Goal: Task Accomplishment & Management: Manage account settings

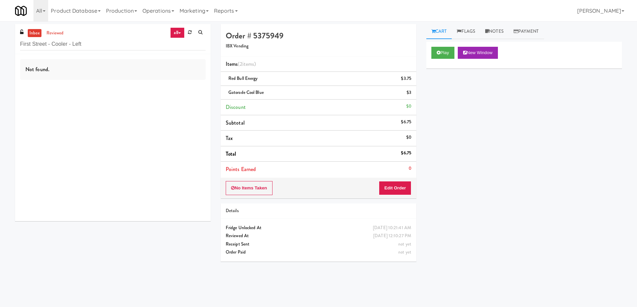
scroll to position [21, 0]
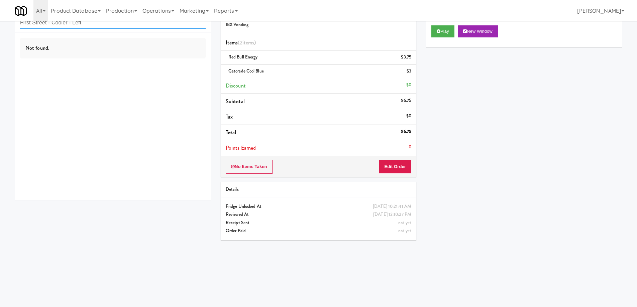
click at [103, 24] on input "First Street - Cooler - Left" at bounding box center [113, 23] width 186 height 12
paste input "Rock Solid Reboot 2"
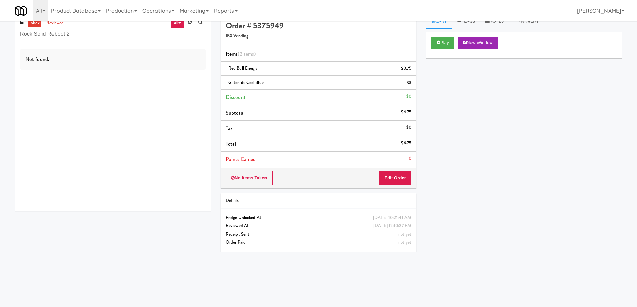
scroll to position [0, 0]
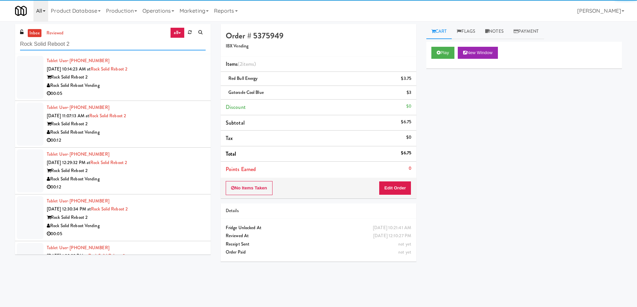
type input "Rock Solid Reboot 2"
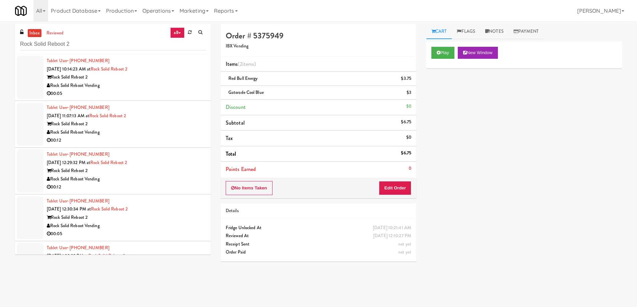
click at [182, 82] on div "Rock Solid Reboot Vending" at bounding box center [126, 86] width 159 height 8
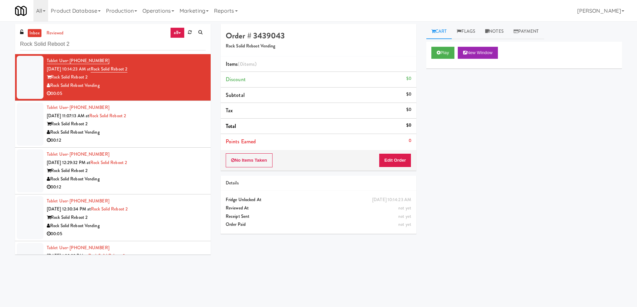
click at [187, 83] on div "Rock Solid Reboot Vending" at bounding box center [126, 86] width 159 height 8
click at [183, 84] on div "Rock Solid Reboot Vending" at bounding box center [126, 86] width 159 height 8
click at [442, 55] on button "Play" at bounding box center [443, 53] width 23 height 12
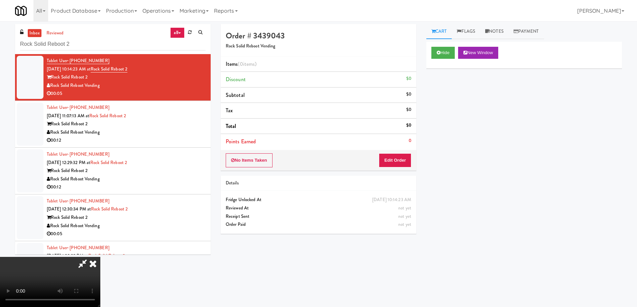
click at [100, 257] on video at bounding box center [50, 282] width 100 height 50
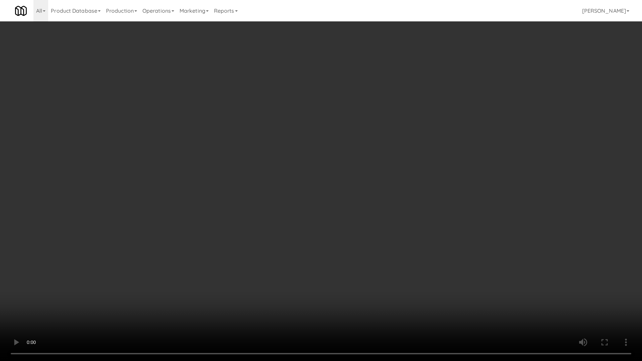
click at [357, 147] on video at bounding box center [321, 180] width 642 height 361
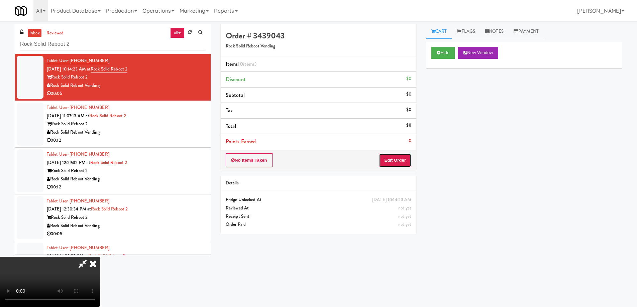
click at [404, 164] on button "Edit Order" at bounding box center [395, 161] width 32 height 14
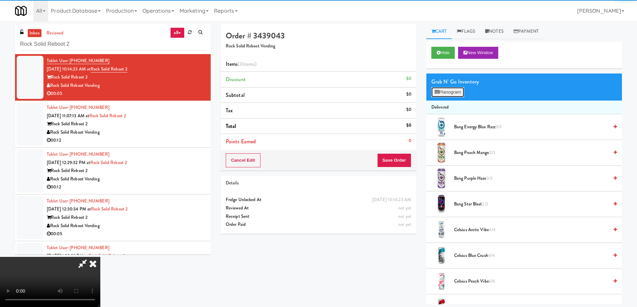
click at [451, 93] on button "Planogram" at bounding box center [448, 92] width 33 height 10
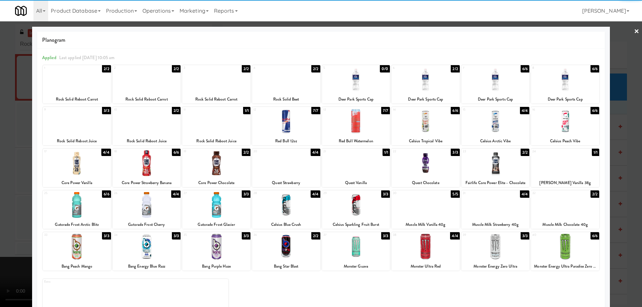
click at [512, 249] on div at bounding box center [496, 247] width 68 height 26
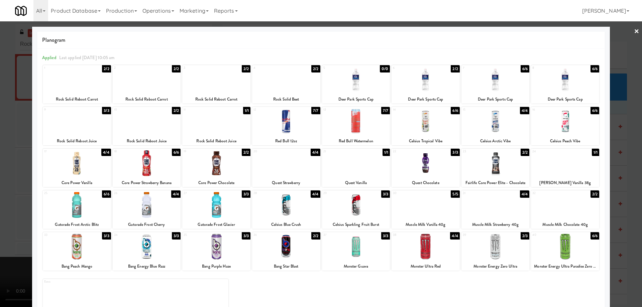
click at [634, 30] on link "×" at bounding box center [636, 31] width 5 height 21
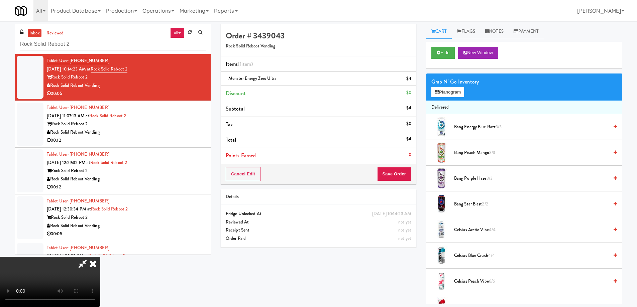
click at [100, 257] on video at bounding box center [50, 282] width 100 height 50
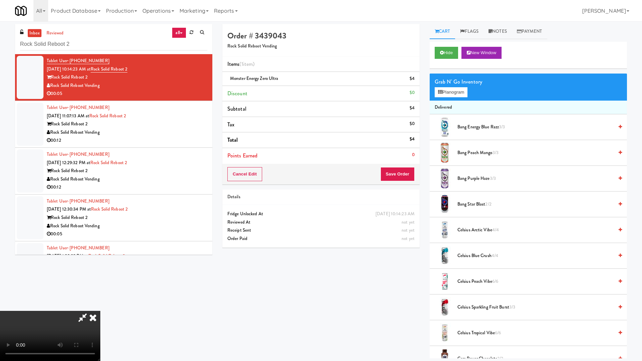
click at [100, 307] on video at bounding box center [50, 336] width 100 height 50
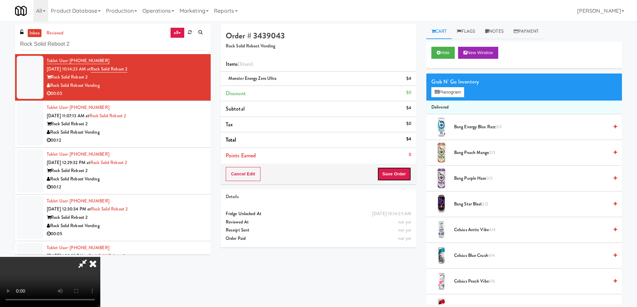
drag, startPoint x: 407, startPoint y: 172, endPoint x: 355, endPoint y: 138, distance: 61.7
click at [407, 171] on button "Save Order" at bounding box center [394, 174] width 34 height 14
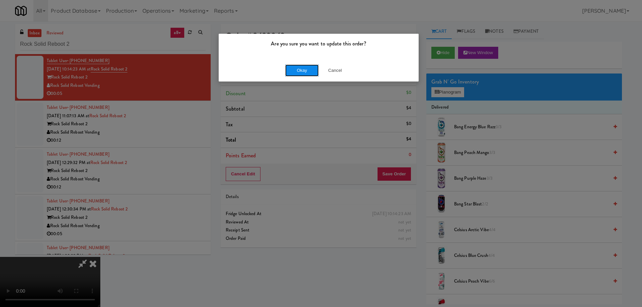
click at [299, 68] on button "Okay" at bounding box center [301, 71] width 33 height 12
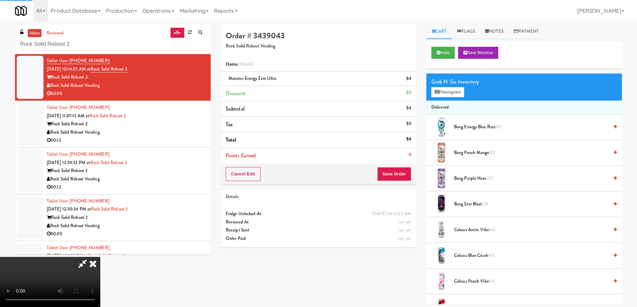
click at [100, 257] on icon at bounding box center [93, 263] width 15 height 13
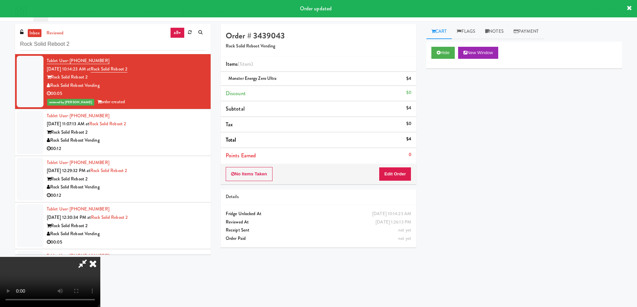
click at [100, 257] on icon at bounding box center [93, 263] width 15 height 13
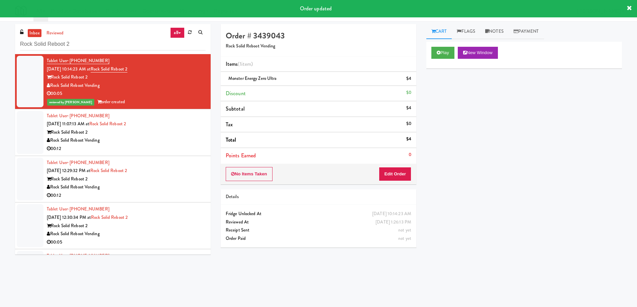
click at [167, 137] on div "Rock Solid Reboot Vending" at bounding box center [126, 141] width 159 height 8
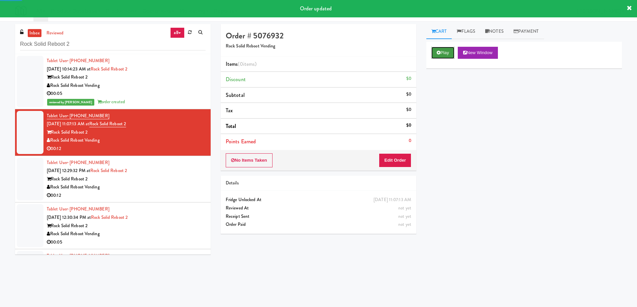
click at [442, 53] on button "Play" at bounding box center [443, 53] width 23 height 12
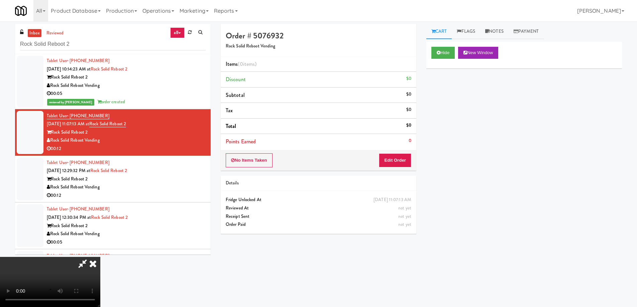
click at [100, 257] on video at bounding box center [50, 282] width 100 height 50
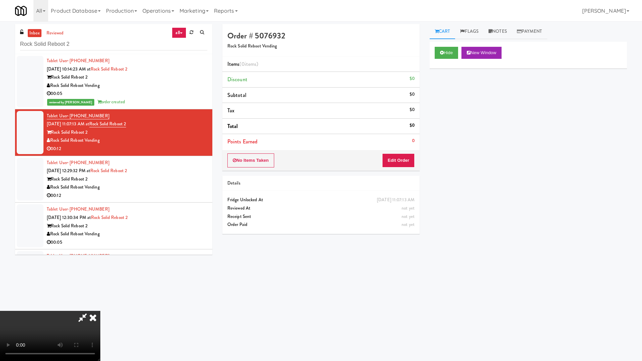
click at [100, 307] on video at bounding box center [50, 336] width 100 height 50
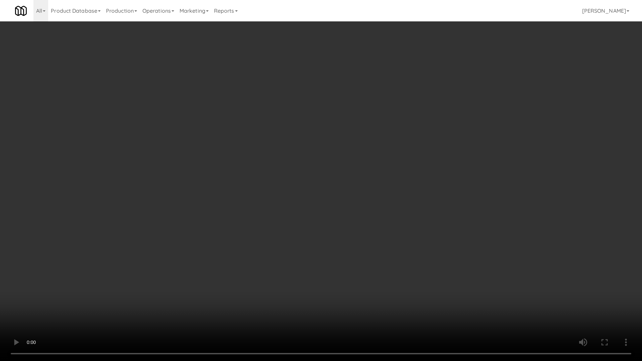
click at [368, 183] on video at bounding box center [321, 180] width 642 height 361
click at [394, 153] on video at bounding box center [321, 180] width 642 height 361
click at [442, 210] on video at bounding box center [321, 180] width 642 height 361
click at [292, 162] on video at bounding box center [321, 180] width 642 height 361
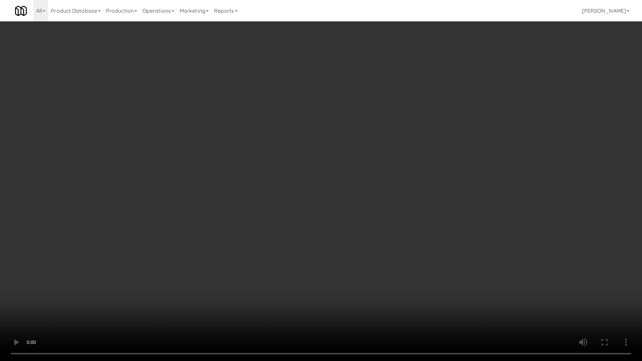
click at [400, 200] on video at bounding box center [321, 180] width 642 height 361
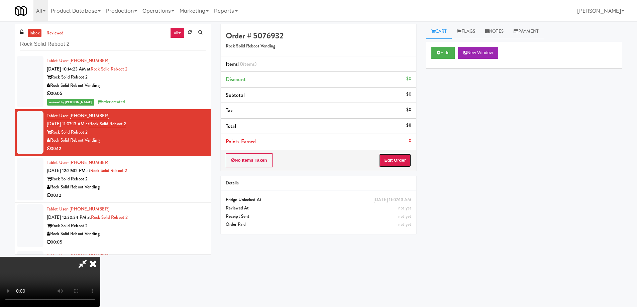
click at [395, 156] on button "Edit Order" at bounding box center [395, 161] width 32 height 14
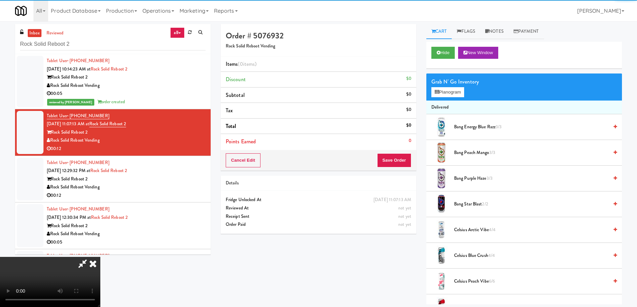
click at [460, 87] on div "Grab N' Go Inventory Planogram" at bounding box center [525, 87] width 196 height 27
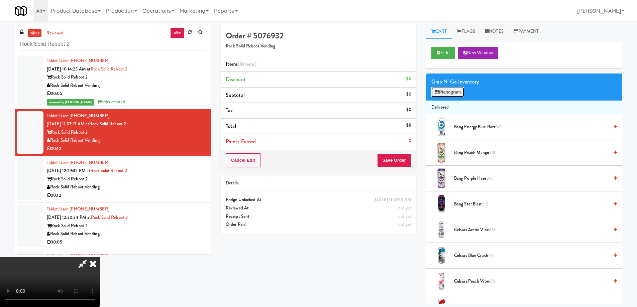
click at [451, 90] on button "Planogram" at bounding box center [448, 92] width 33 height 10
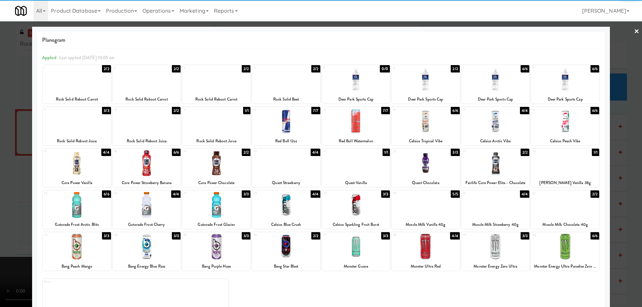
click at [439, 166] on div at bounding box center [426, 164] width 68 height 26
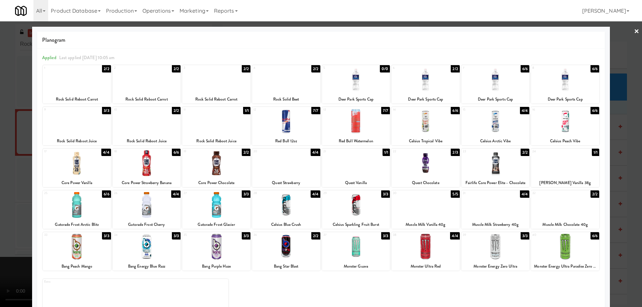
click at [634, 32] on link "×" at bounding box center [636, 31] width 5 height 21
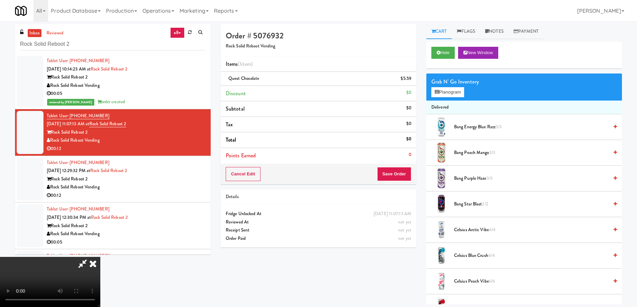
click at [100, 257] on video at bounding box center [50, 282] width 100 height 50
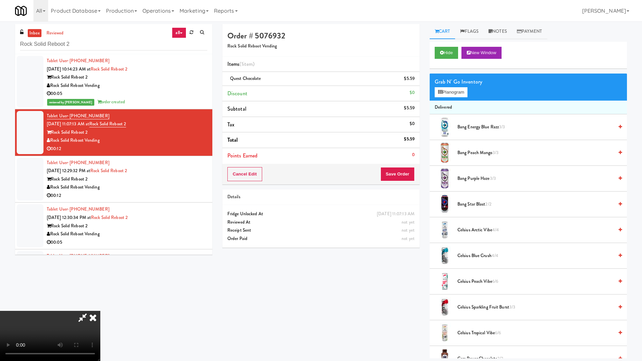
click at [100, 307] on video at bounding box center [50, 336] width 100 height 50
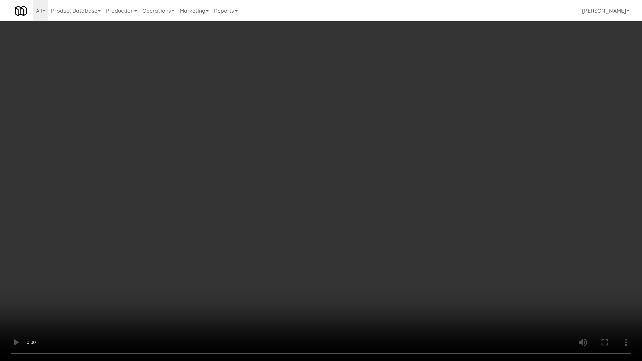
click at [351, 144] on video at bounding box center [321, 180] width 642 height 361
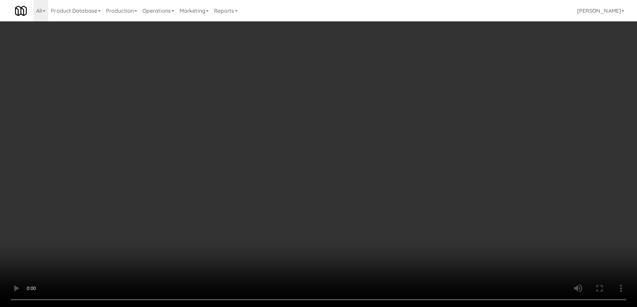
click at [411, 84] on link at bounding box center [411, 81] width 6 height 8
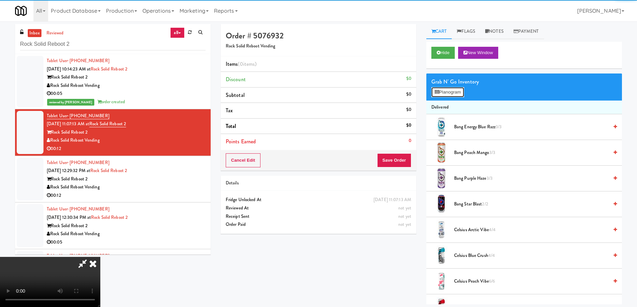
click at [441, 92] on button "Planogram" at bounding box center [448, 92] width 33 height 10
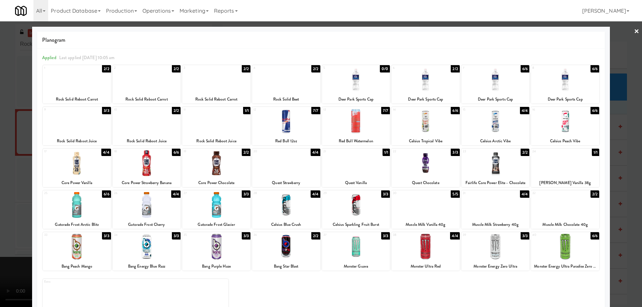
click at [280, 173] on div at bounding box center [286, 164] width 68 height 26
click at [634, 28] on link "×" at bounding box center [636, 31] width 5 height 21
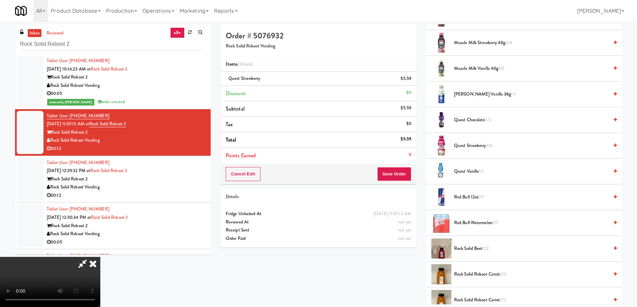
click at [100, 257] on icon at bounding box center [93, 263] width 15 height 13
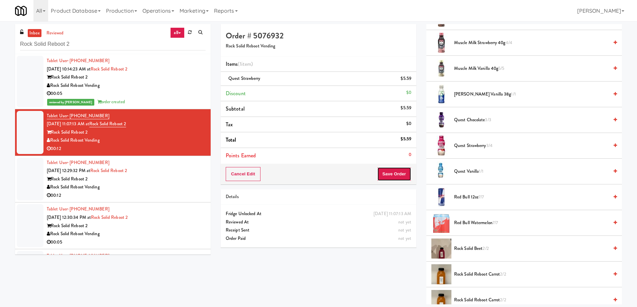
click at [403, 181] on button "Save Order" at bounding box center [394, 174] width 34 height 14
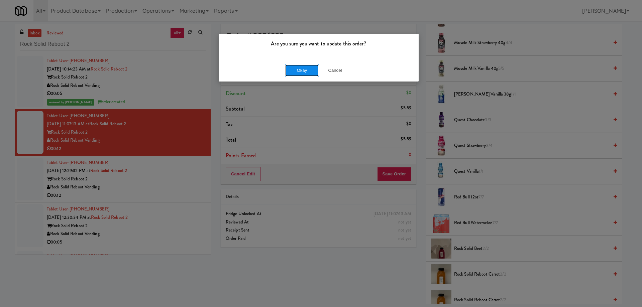
click at [299, 65] on button "Okay" at bounding box center [301, 71] width 33 height 12
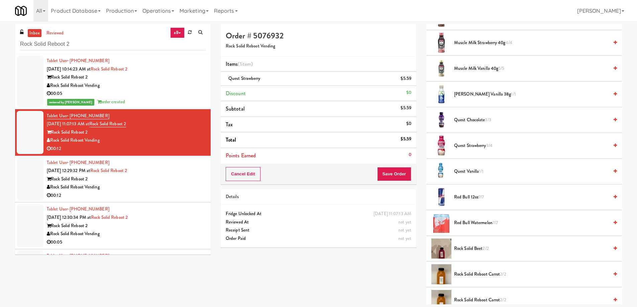
click at [183, 176] on div "Rock Solid Reboot 2" at bounding box center [126, 179] width 159 height 8
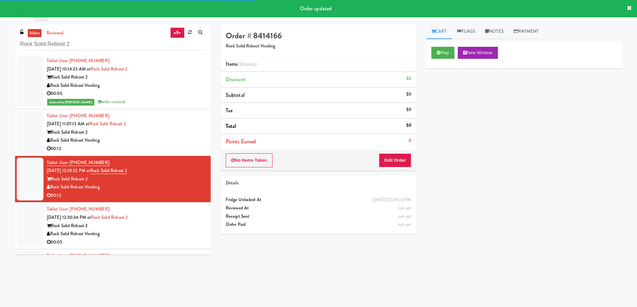
scroll to position [41, 0]
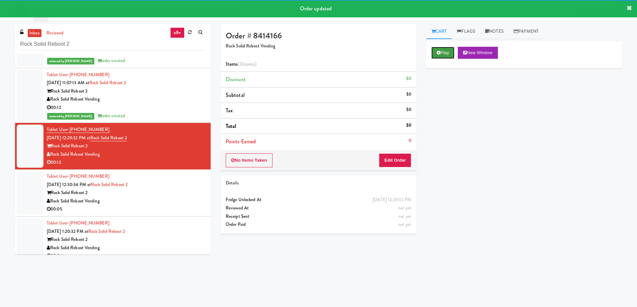
click at [446, 52] on button "Play" at bounding box center [443, 53] width 23 height 12
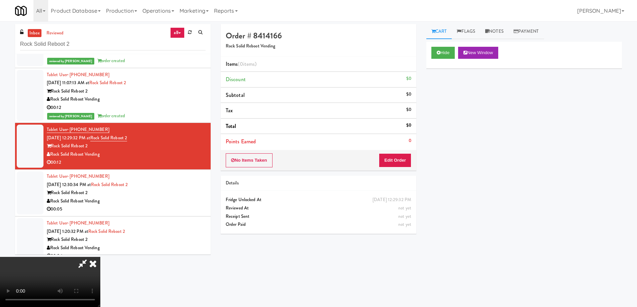
click at [100, 257] on video at bounding box center [50, 282] width 100 height 50
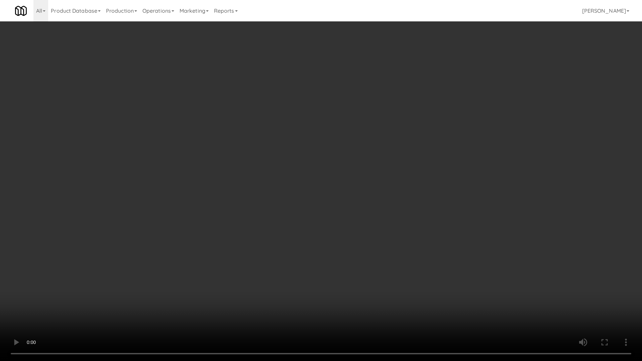
click at [388, 167] on video at bounding box center [321, 180] width 642 height 361
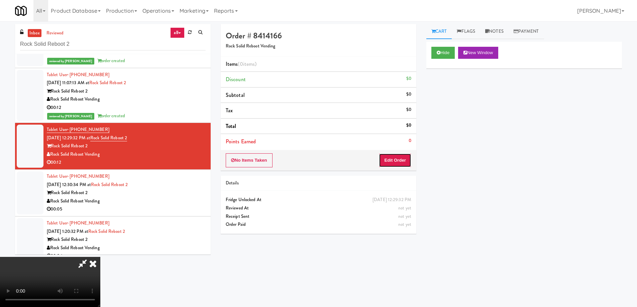
click at [395, 158] on button "Edit Order" at bounding box center [395, 161] width 32 height 14
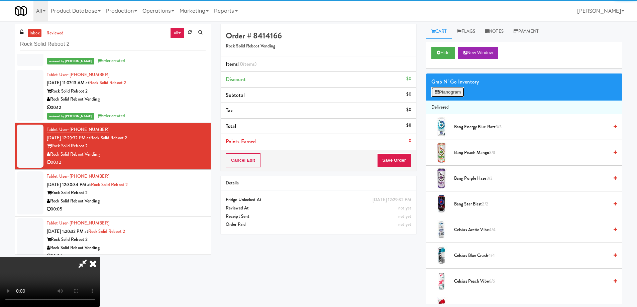
click at [447, 91] on button "Planogram" at bounding box center [448, 92] width 33 height 10
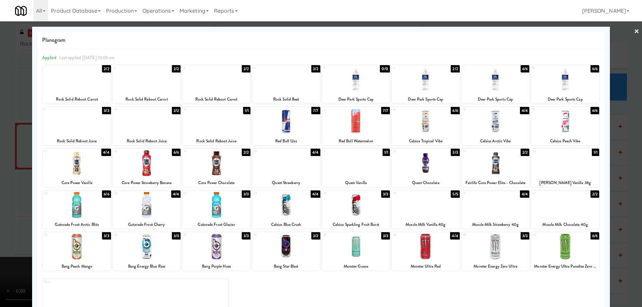
click at [502, 128] on div at bounding box center [496, 122] width 68 height 26
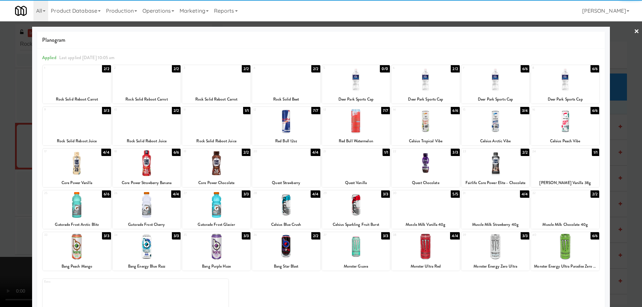
click at [627, 32] on div at bounding box center [321, 153] width 642 height 307
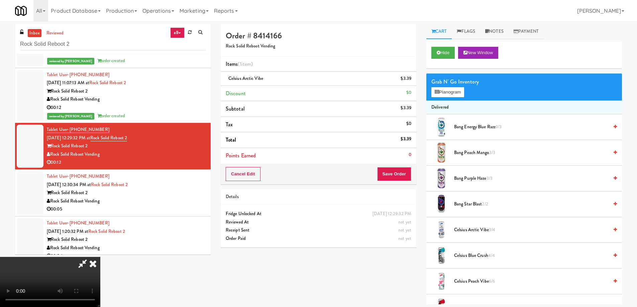
click at [100, 257] on video at bounding box center [50, 282] width 100 height 50
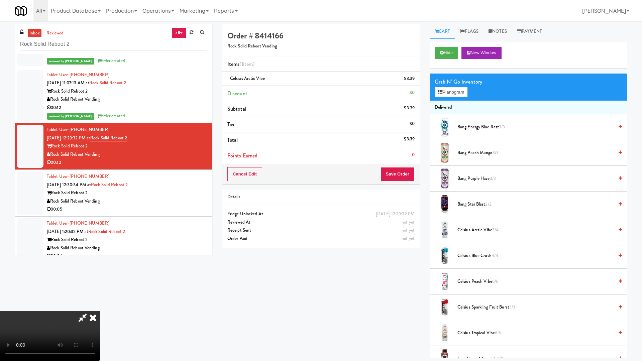
click at [100, 307] on video at bounding box center [50, 336] width 100 height 50
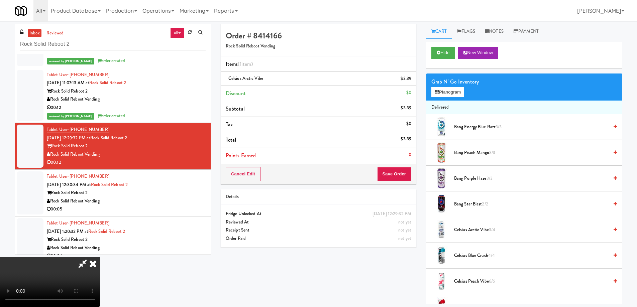
click at [100, 257] on icon at bounding box center [93, 263] width 15 height 13
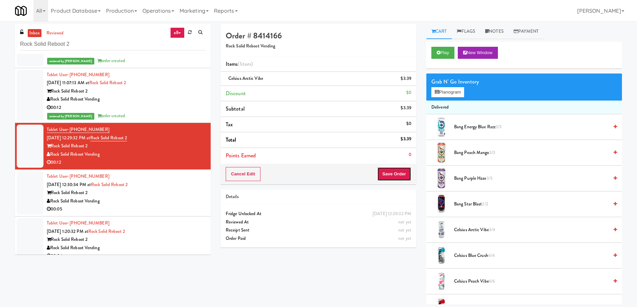
click at [393, 175] on button "Save Order" at bounding box center [394, 174] width 34 height 14
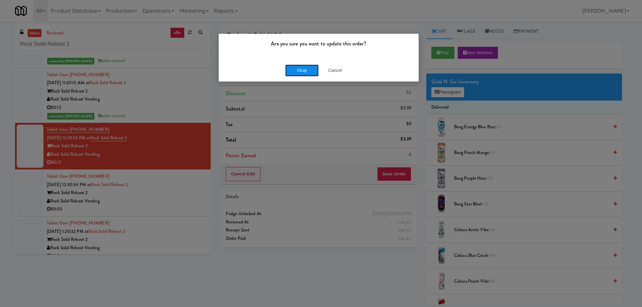
click at [299, 69] on button "Okay" at bounding box center [301, 71] width 33 height 12
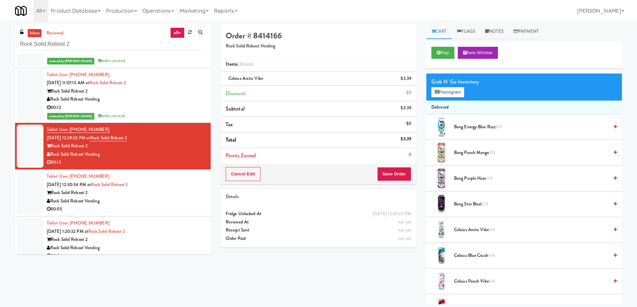
click at [175, 202] on div "Rock Solid Reboot Vending" at bounding box center [126, 201] width 159 height 8
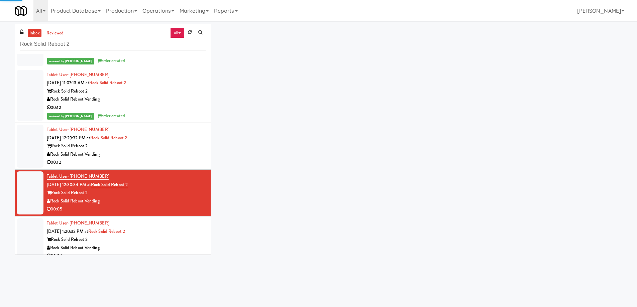
scroll to position [50, 0]
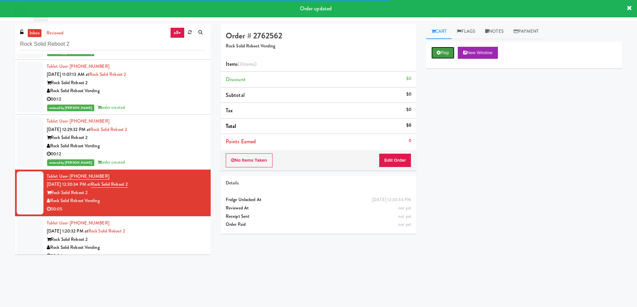
click at [437, 50] on button "Play" at bounding box center [443, 53] width 23 height 12
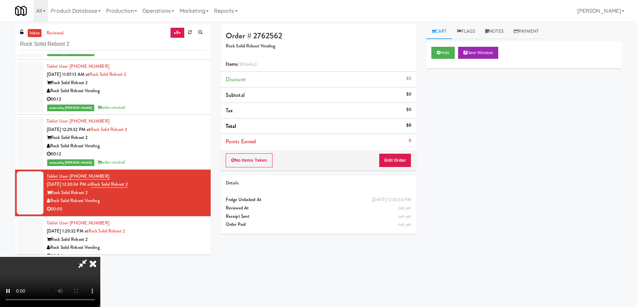
click at [100, 257] on video at bounding box center [50, 282] width 100 height 50
click at [393, 158] on button "Edit Order" at bounding box center [395, 161] width 32 height 14
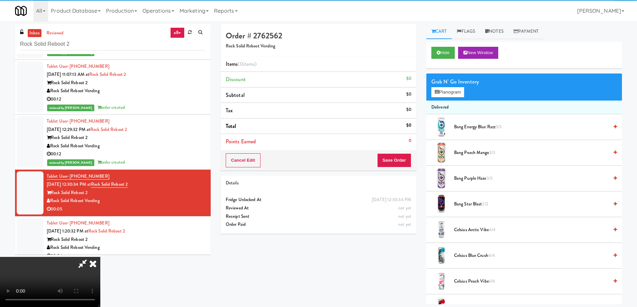
click at [455, 86] on div "Grab N' Go Inventory" at bounding box center [525, 82] width 186 height 10
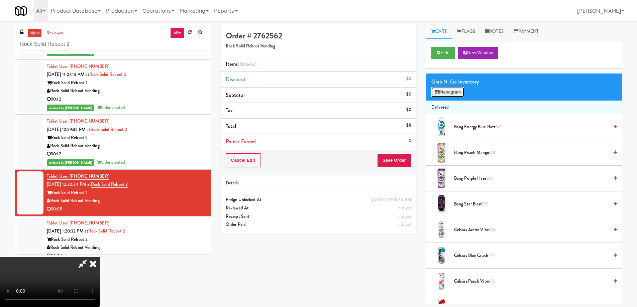
click at [451, 96] on button "Planogram" at bounding box center [448, 92] width 33 height 10
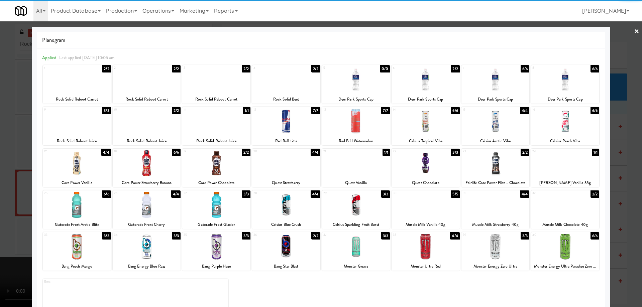
click at [153, 206] on div at bounding box center [147, 205] width 68 height 26
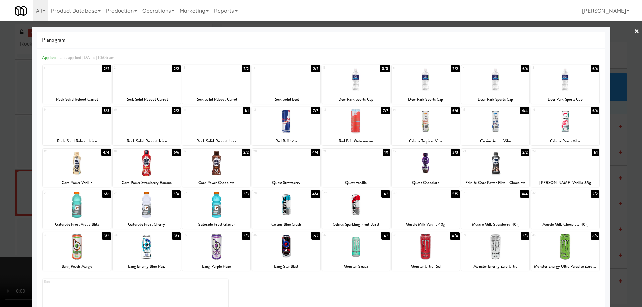
click at [634, 31] on link "×" at bounding box center [636, 31] width 5 height 21
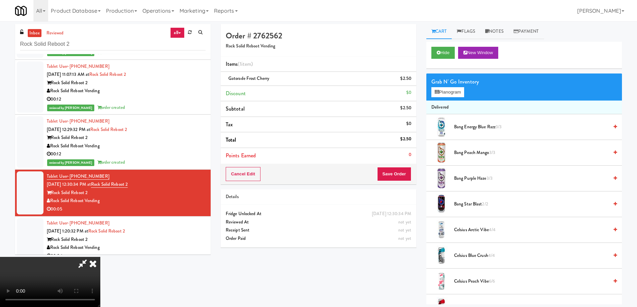
click at [100, 257] on video at bounding box center [50, 282] width 100 height 50
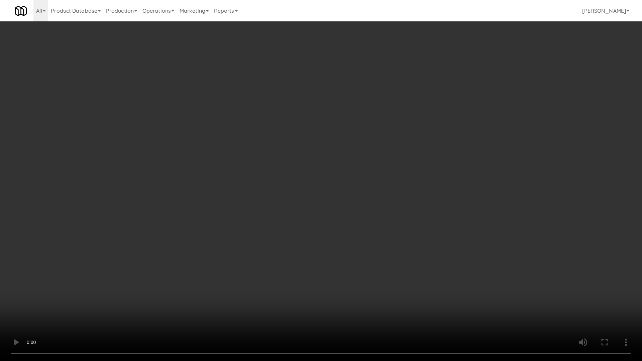
click at [310, 209] on video at bounding box center [321, 180] width 642 height 361
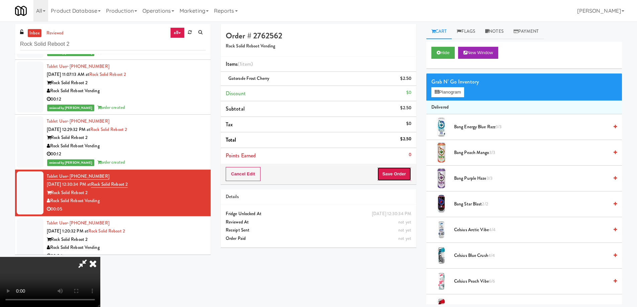
click at [396, 176] on button "Save Order" at bounding box center [394, 174] width 34 height 14
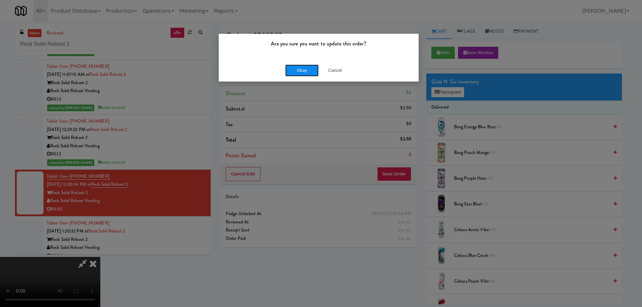
click at [296, 68] on button "Okay" at bounding box center [301, 71] width 33 height 12
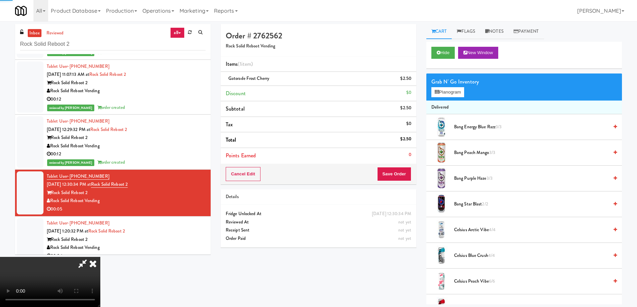
click at [100, 257] on icon at bounding box center [93, 263] width 15 height 13
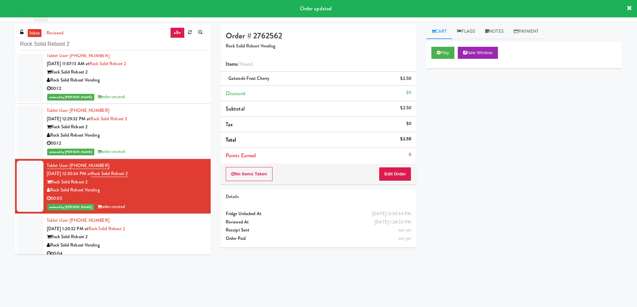
scroll to position [66, 0]
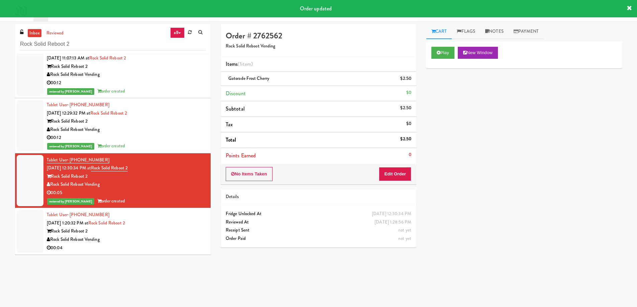
click at [163, 231] on div "Rock Solid Reboot 2" at bounding box center [126, 232] width 159 height 8
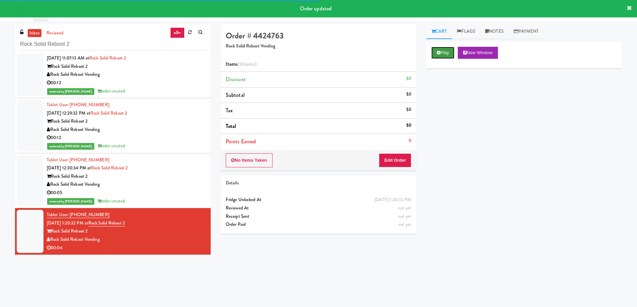
click at [448, 49] on button "Play" at bounding box center [443, 53] width 23 height 12
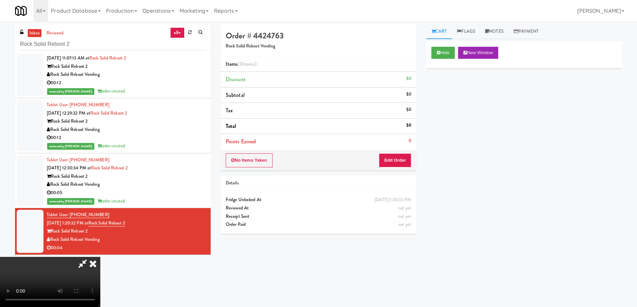
click at [100, 257] on video at bounding box center [50, 282] width 100 height 50
click at [405, 158] on button "Edit Order" at bounding box center [395, 161] width 32 height 14
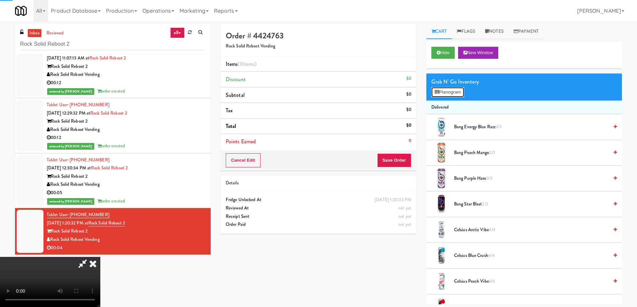
click at [451, 90] on button "Planogram" at bounding box center [448, 92] width 33 height 10
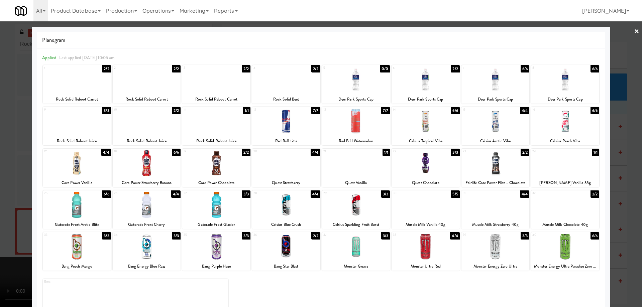
click at [92, 215] on div at bounding box center [77, 205] width 68 height 26
click at [634, 33] on link "×" at bounding box center [636, 31] width 5 height 21
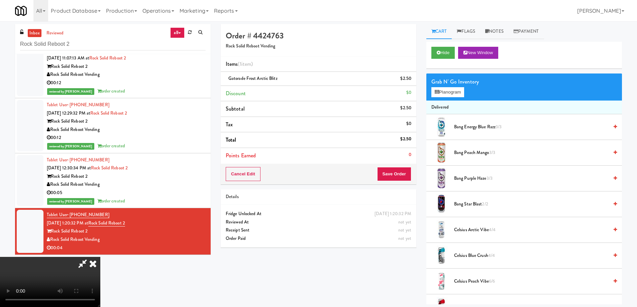
click at [100, 257] on video at bounding box center [50, 282] width 100 height 50
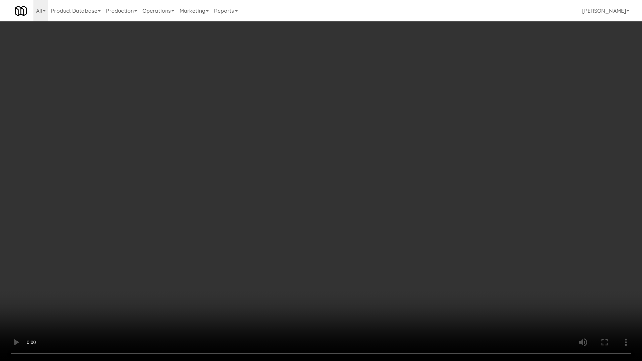
click at [315, 205] on video at bounding box center [321, 180] width 642 height 361
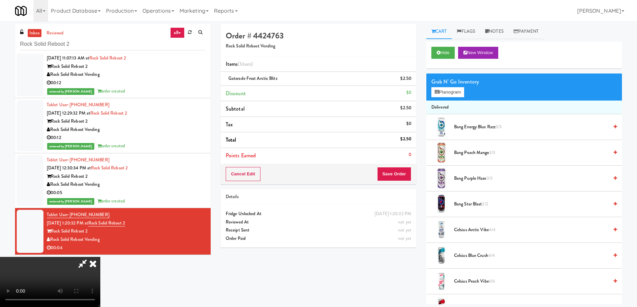
click at [100, 257] on icon at bounding box center [93, 263] width 15 height 13
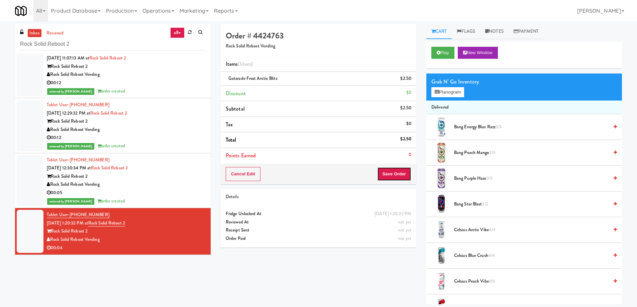
click at [390, 174] on button "Save Order" at bounding box center [394, 174] width 34 height 14
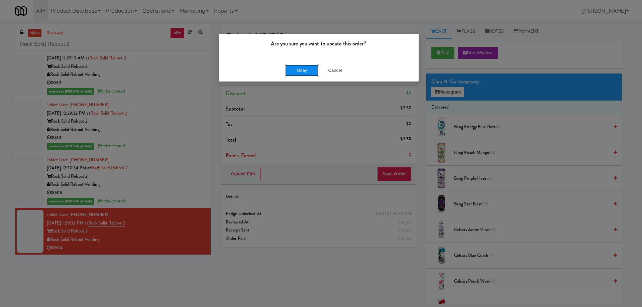
click at [311, 71] on button "Okay" at bounding box center [301, 71] width 33 height 12
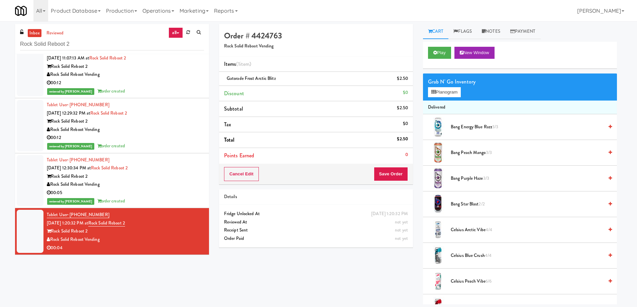
click at [194, 182] on div "Rock Solid Reboot Vending" at bounding box center [125, 185] width 157 height 8
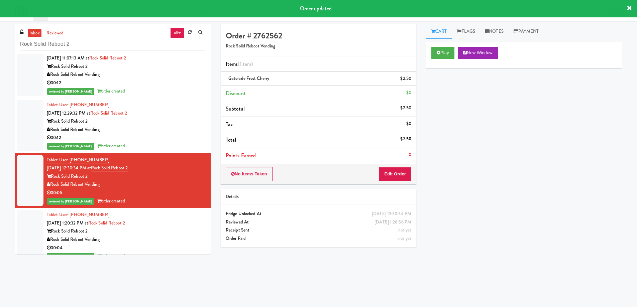
click at [183, 228] on div "Rock Solid Reboot 2" at bounding box center [126, 232] width 159 height 8
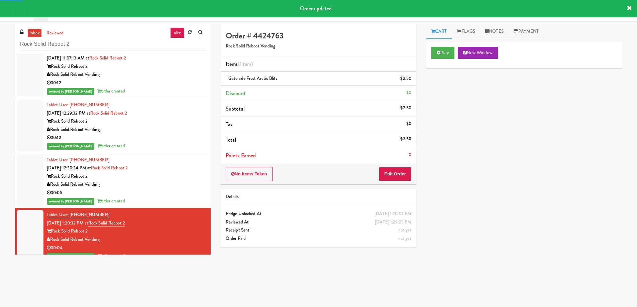
click at [177, 175] on div "Rock Solid Reboot 2" at bounding box center [126, 177] width 159 height 8
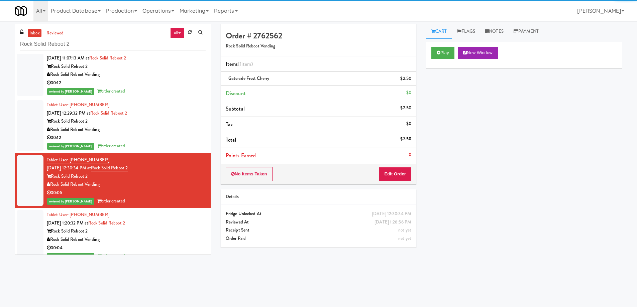
click at [181, 217] on div "Tablet User · (803) 840-6838 [DATE] 1:20:32 PM at Rock Solid Reboot 2 Rock Soli…" at bounding box center [126, 236] width 159 height 50
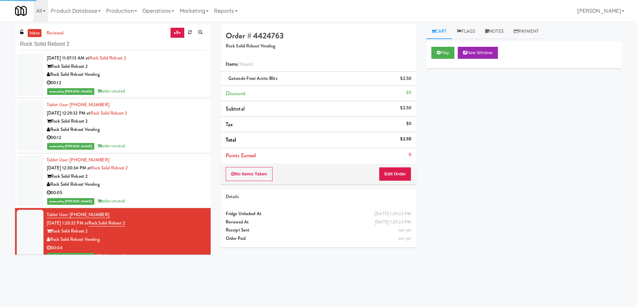
scroll to position [74, 0]
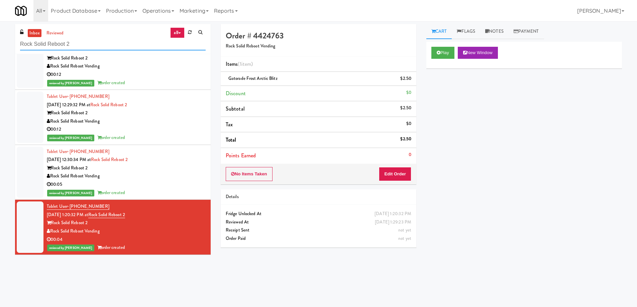
click at [96, 45] on input "Rock Solid Reboot 2" at bounding box center [113, 44] width 186 height 12
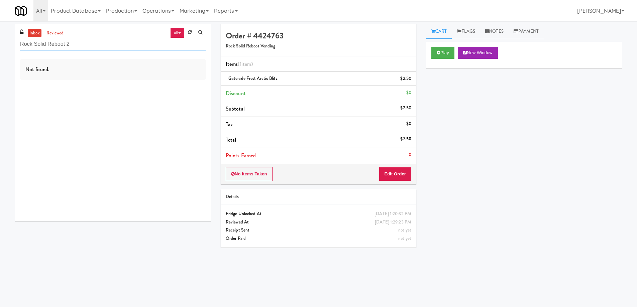
click at [96, 45] on input "Rock Solid Reboot 2" at bounding box center [113, 44] width 186 height 12
click at [101, 48] on input "Rock Solid Reboot 2" at bounding box center [113, 44] width 186 height 12
paste input "Vertex - Combo Cooler - Middle"
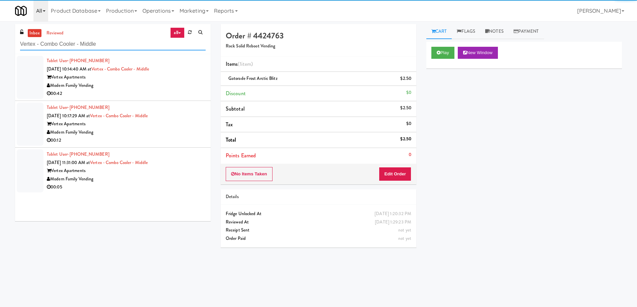
type input "Vertex - Combo Cooler - Middle"
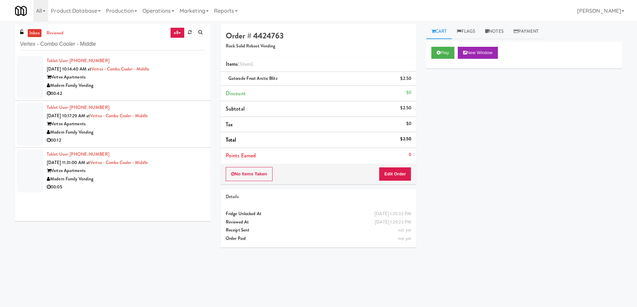
click at [167, 91] on div "00:42" at bounding box center [126, 94] width 159 height 8
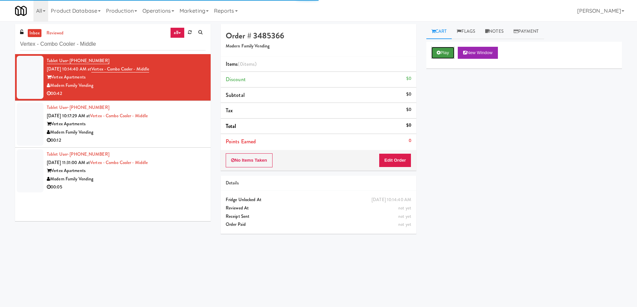
click at [442, 56] on button "Play" at bounding box center [443, 53] width 23 height 12
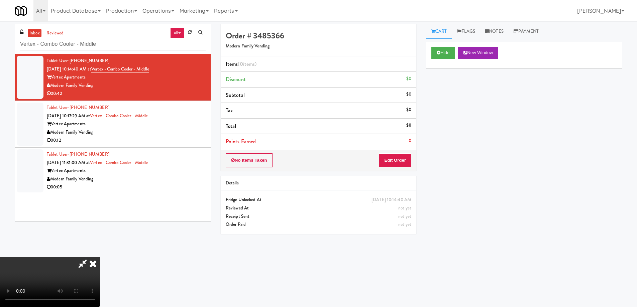
click at [100, 257] on video at bounding box center [50, 282] width 100 height 50
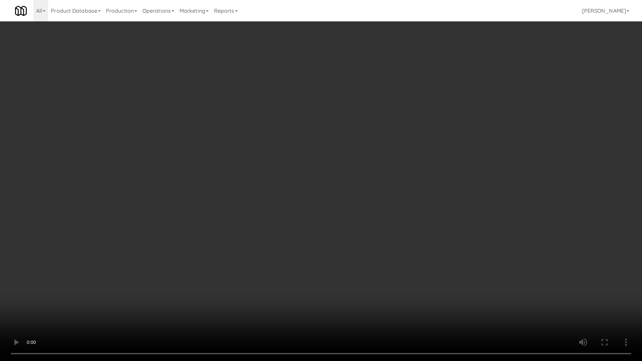
click at [322, 92] on video at bounding box center [321, 180] width 642 height 361
click at [317, 119] on video at bounding box center [321, 180] width 642 height 361
click at [299, 107] on video at bounding box center [321, 180] width 642 height 361
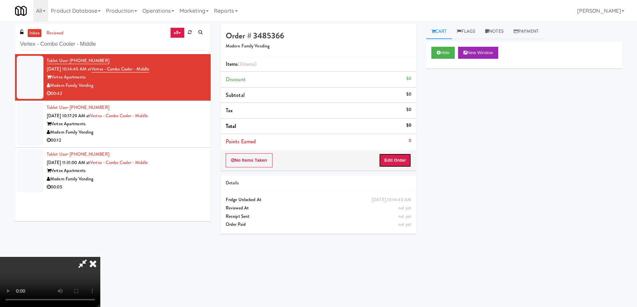
click at [401, 157] on button "Edit Order" at bounding box center [395, 161] width 32 height 14
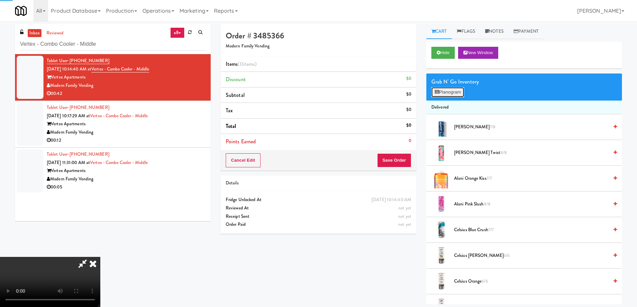
click at [442, 95] on button "Planogram" at bounding box center [448, 92] width 33 height 10
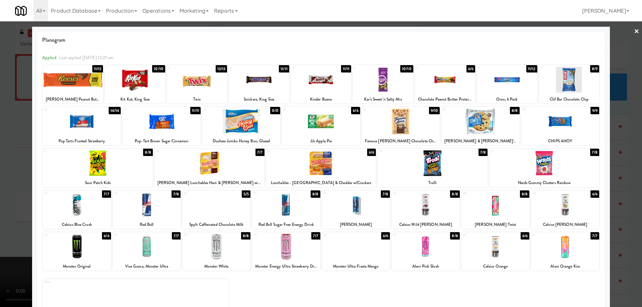
click at [294, 248] on div at bounding box center [286, 247] width 68 height 26
click at [634, 34] on link "×" at bounding box center [636, 31] width 5 height 21
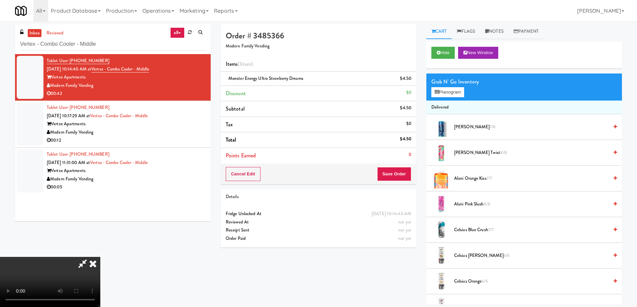
click at [100, 257] on video at bounding box center [50, 282] width 100 height 50
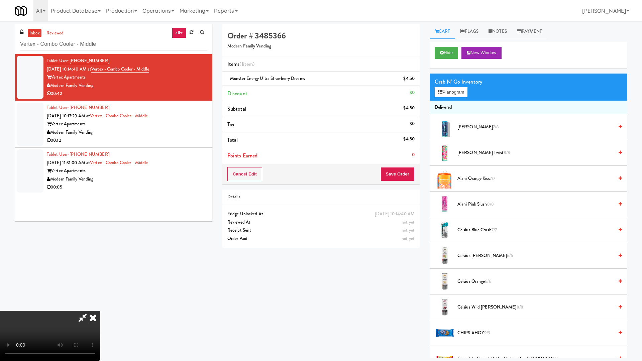
click at [100, 307] on video at bounding box center [50, 336] width 100 height 50
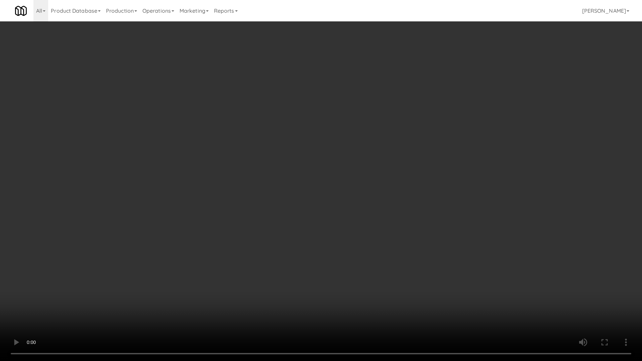
click at [333, 162] on video at bounding box center [321, 180] width 642 height 361
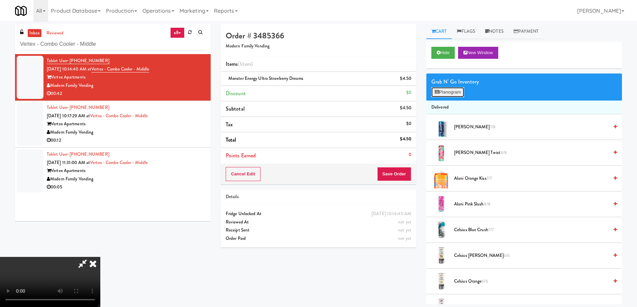
click at [449, 91] on button "Planogram" at bounding box center [448, 92] width 33 height 10
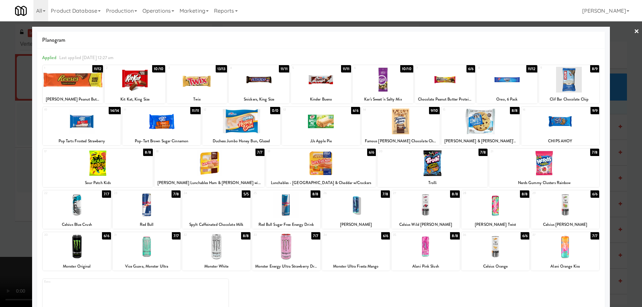
click at [226, 205] on div at bounding box center [216, 205] width 68 height 26
click at [634, 32] on link "×" at bounding box center [636, 31] width 5 height 21
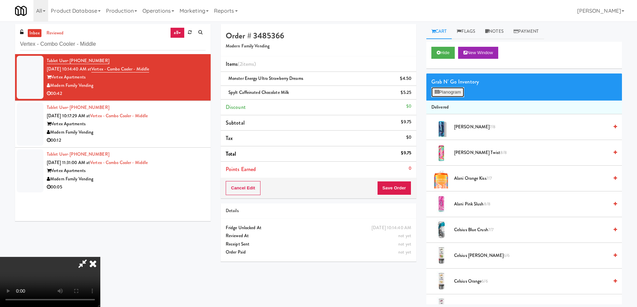
click at [451, 91] on button "Planogram" at bounding box center [448, 92] width 33 height 10
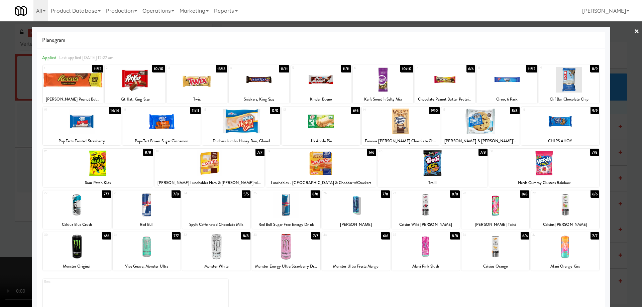
click at [628, 31] on div at bounding box center [321, 153] width 642 height 307
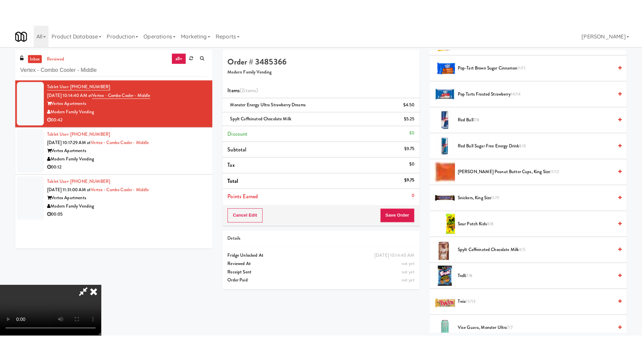
scroll to position [770, 0]
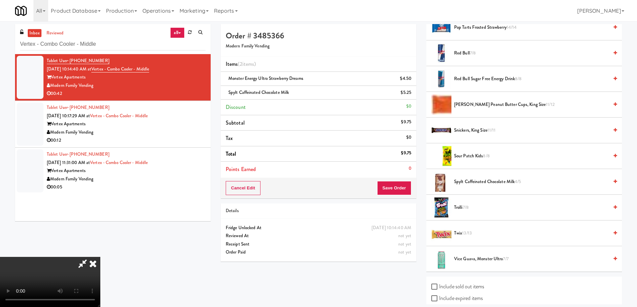
click at [100, 257] on video at bounding box center [50, 282] width 100 height 50
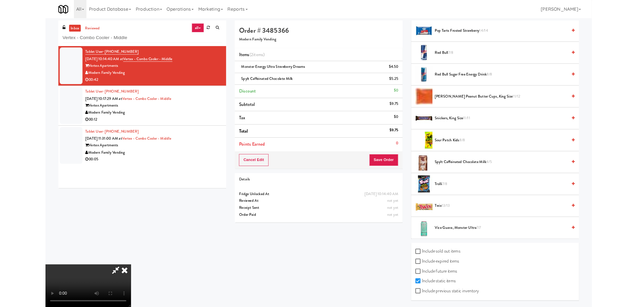
scroll to position [761, 0]
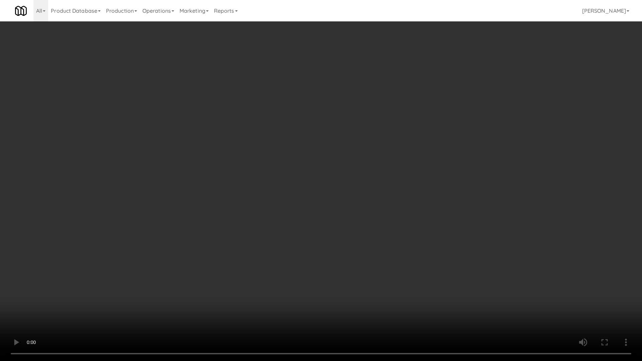
click at [385, 157] on video at bounding box center [321, 180] width 642 height 361
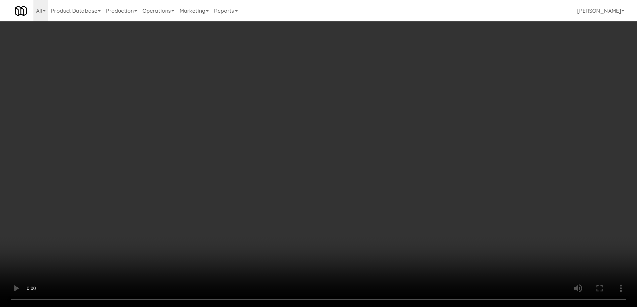
scroll to position [0, 0]
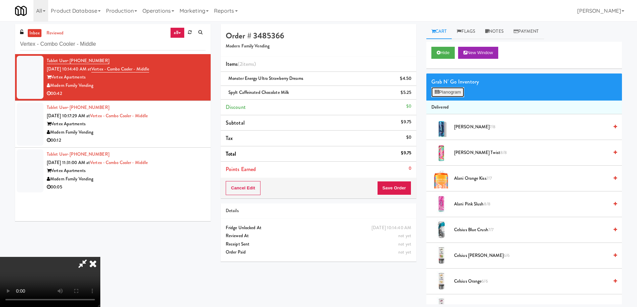
click at [448, 89] on button "Planogram" at bounding box center [448, 92] width 33 height 10
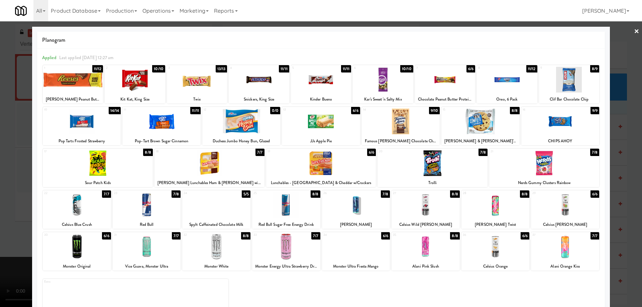
click at [352, 162] on div at bounding box center [321, 164] width 110 height 26
click at [634, 34] on link "×" at bounding box center [636, 31] width 5 height 21
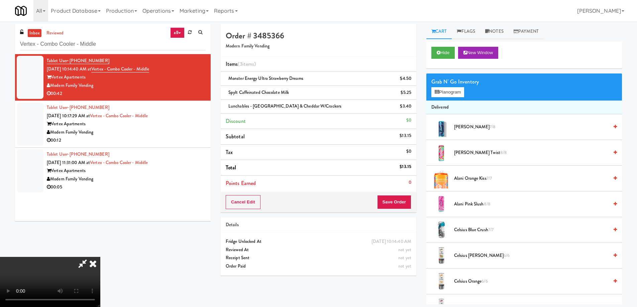
click at [100, 257] on video at bounding box center [50, 282] width 100 height 50
click at [449, 88] on button "Planogram" at bounding box center [448, 92] width 33 height 10
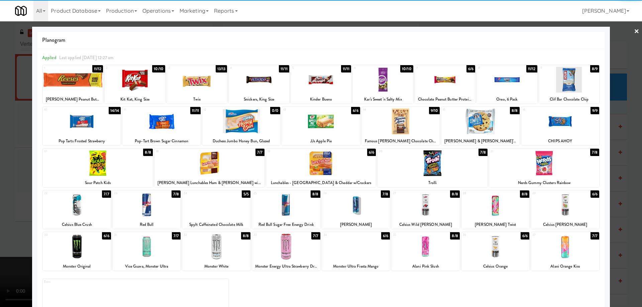
click at [634, 35] on link "×" at bounding box center [636, 31] width 5 height 21
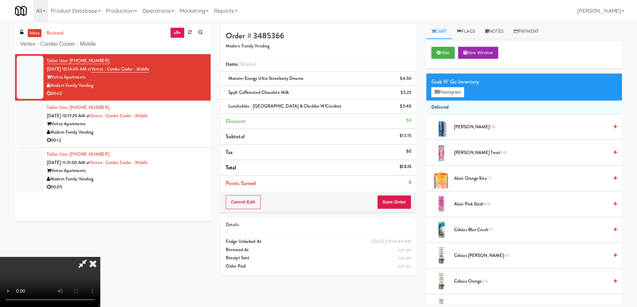
click at [100, 257] on video at bounding box center [50, 282] width 100 height 50
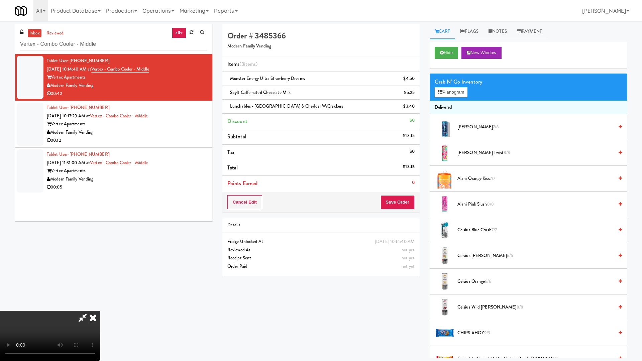
click at [100, 307] on video at bounding box center [50, 336] width 100 height 50
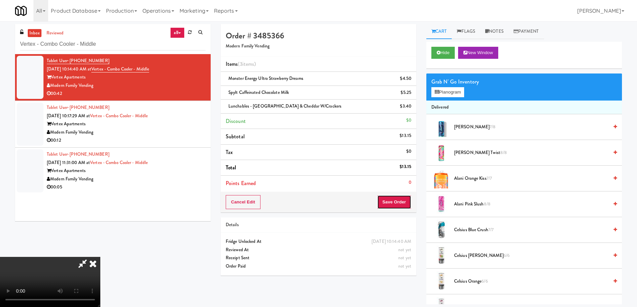
click at [400, 207] on button "Save Order" at bounding box center [394, 202] width 34 height 14
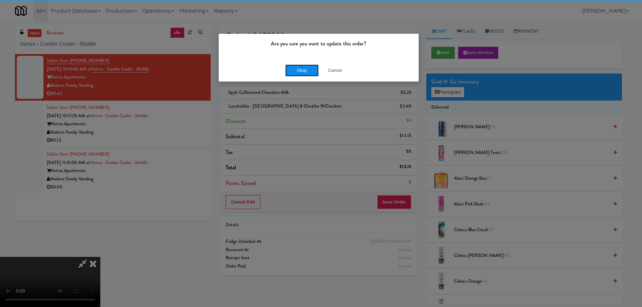
click at [311, 71] on button "Okay" at bounding box center [301, 71] width 33 height 12
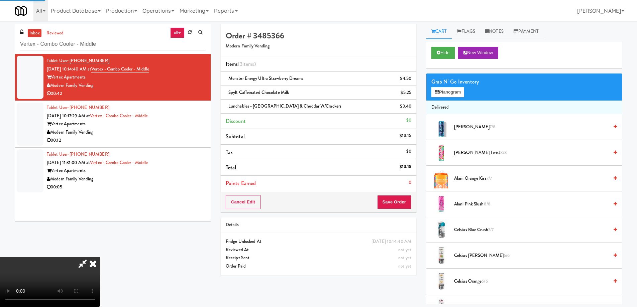
click at [100, 257] on icon at bounding box center [93, 263] width 15 height 13
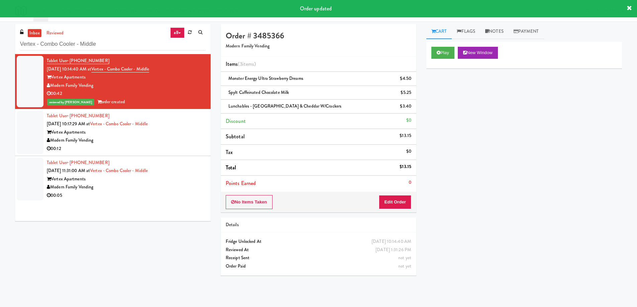
drag, startPoint x: 196, startPoint y: 140, endPoint x: 205, endPoint y: 140, distance: 9.4
click at [196, 140] on div "Modern Family Vending" at bounding box center [126, 141] width 159 height 8
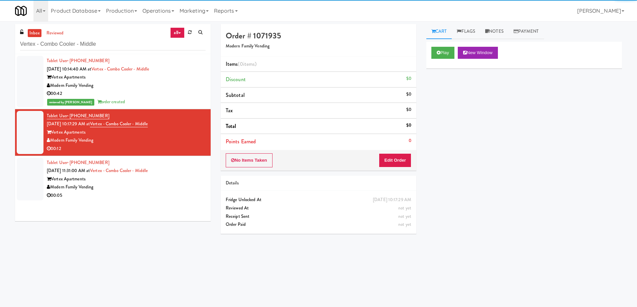
click at [183, 89] on div "Modern Family Vending" at bounding box center [126, 86] width 159 height 8
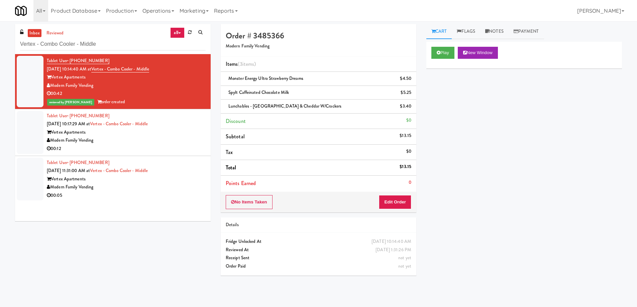
click at [189, 123] on div "Tablet User · (480) 784-7837 [DATE] 10:17:29 AM at Vertex - Combo Cooler - Midd…" at bounding box center [126, 132] width 159 height 41
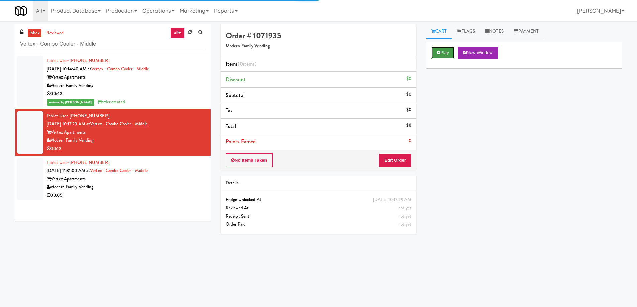
click at [450, 58] on button "Play" at bounding box center [443, 53] width 23 height 12
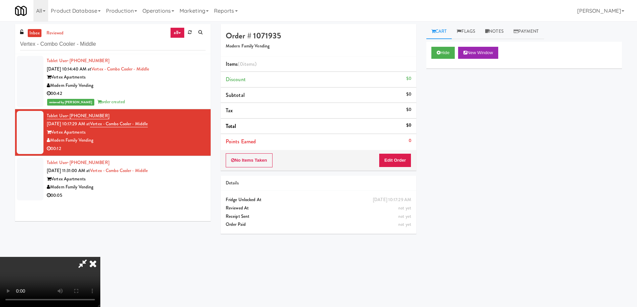
click at [100, 257] on video at bounding box center [50, 282] width 100 height 50
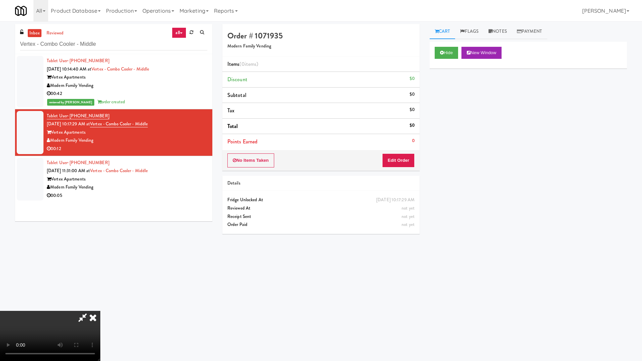
click at [100, 307] on video at bounding box center [50, 336] width 100 height 50
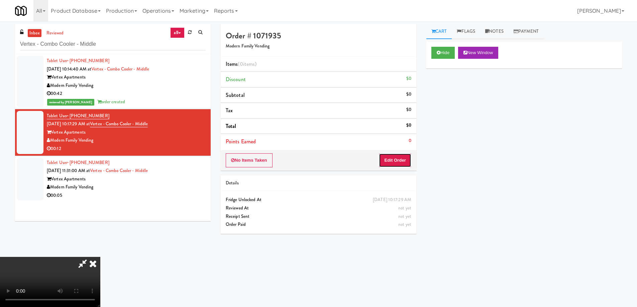
click at [402, 159] on button "Edit Order" at bounding box center [395, 161] width 32 height 14
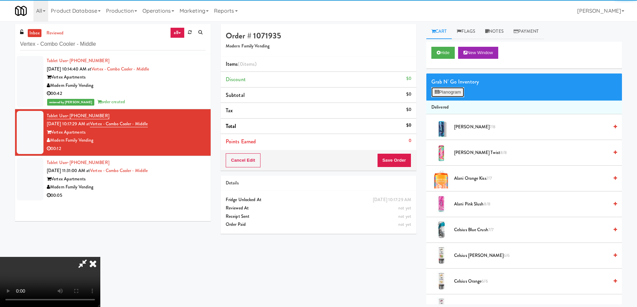
click at [439, 96] on button "Planogram" at bounding box center [448, 92] width 33 height 10
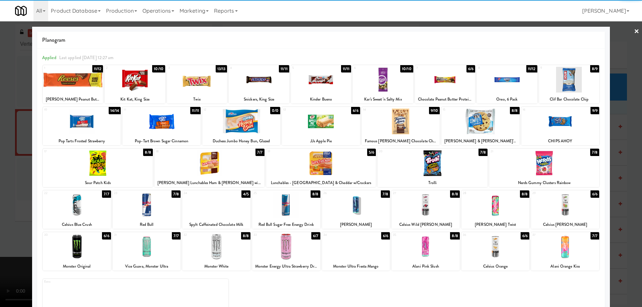
click at [437, 215] on div at bounding box center [426, 205] width 68 height 26
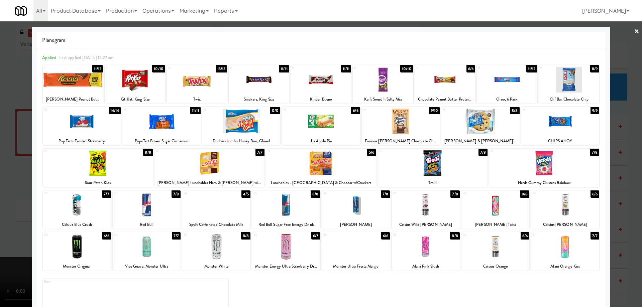
click at [635, 31] on div at bounding box center [321, 153] width 642 height 307
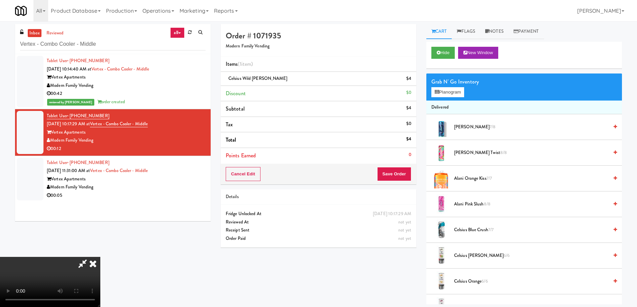
click at [100, 257] on video at bounding box center [50, 282] width 100 height 50
drag, startPoint x: 242, startPoint y: 200, endPoint x: 244, endPoint y: 236, distance: 36.5
click at [100, 257] on video at bounding box center [50, 282] width 100 height 50
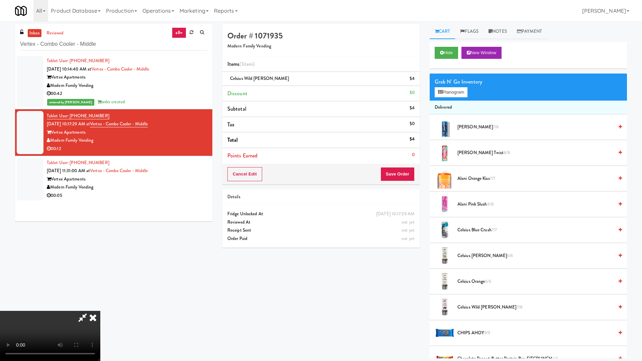
click at [100, 307] on video at bounding box center [50, 336] width 100 height 50
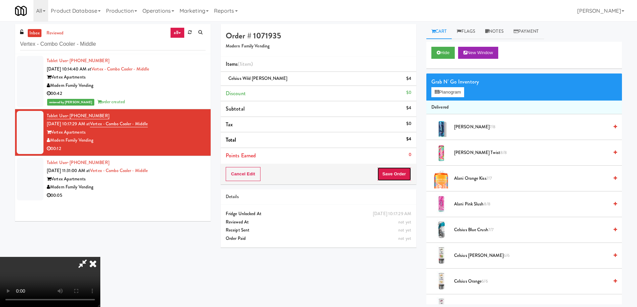
click at [395, 174] on button "Save Order" at bounding box center [394, 174] width 34 height 14
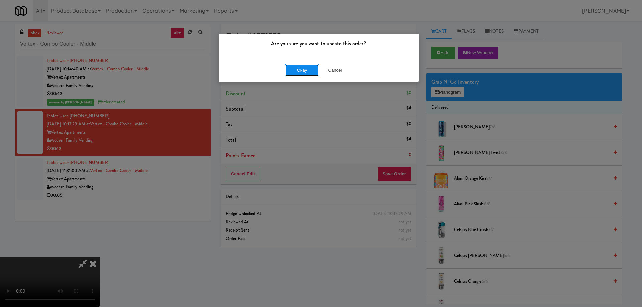
click at [298, 72] on button "Okay" at bounding box center [301, 71] width 33 height 12
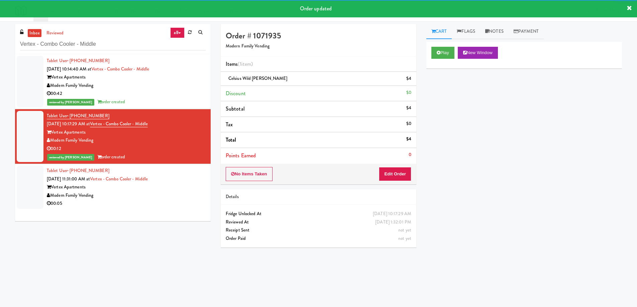
click at [179, 194] on div "Modern Family Vending" at bounding box center [126, 196] width 159 height 8
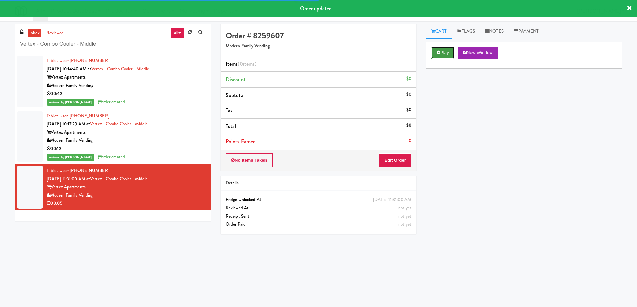
click at [439, 49] on button "Play" at bounding box center [443, 53] width 23 height 12
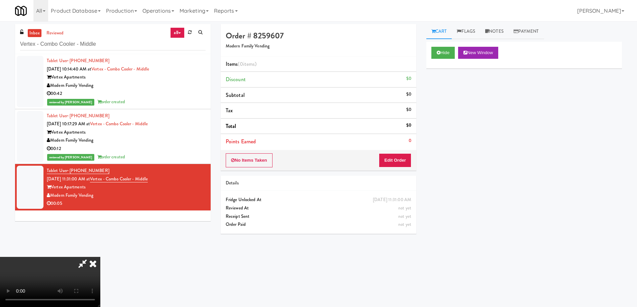
click at [100, 257] on video at bounding box center [50, 282] width 100 height 50
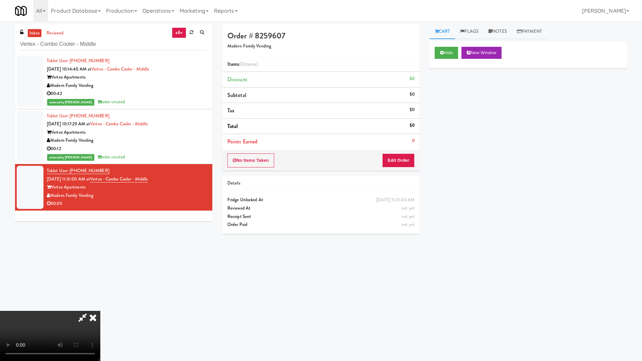
click at [100, 307] on video at bounding box center [50, 336] width 100 height 50
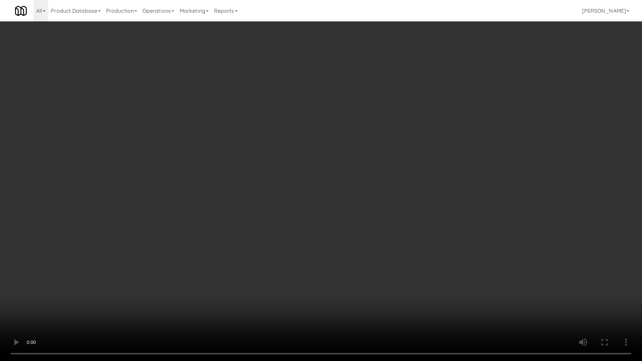
click at [221, 202] on video at bounding box center [321, 180] width 642 height 361
click at [342, 154] on video at bounding box center [321, 180] width 642 height 361
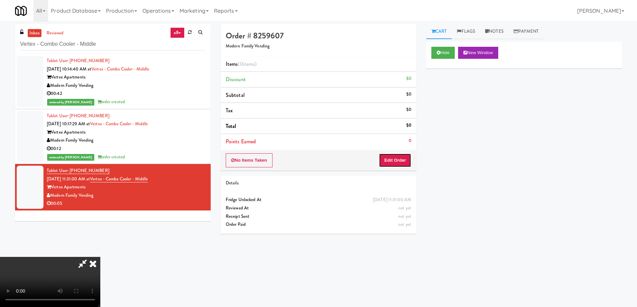
drag, startPoint x: 405, startPoint y: 162, endPoint x: 421, endPoint y: 145, distance: 23.0
click at [405, 161] on button "Edit Order" at bounding box center [395, 161] width 32 height 14
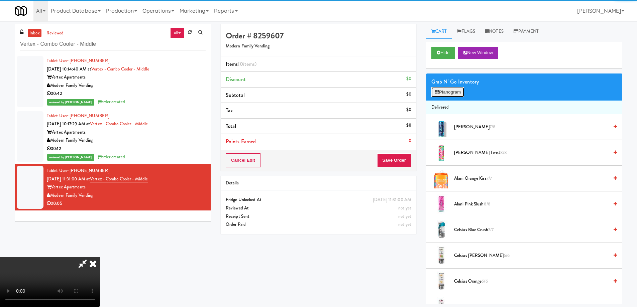
click at [444, 91] on button "Planogram" at bounding box center [448, 92] width 33 height 10
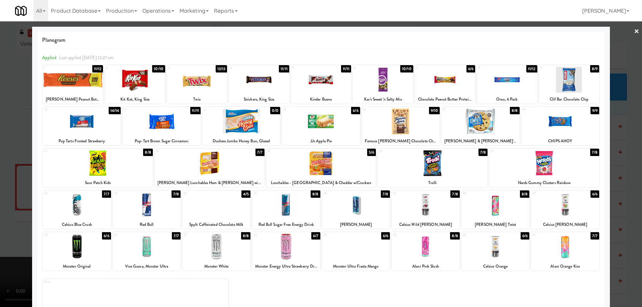
click at [449, 78] on div at bounding box center [445, 80] width 60 height 26
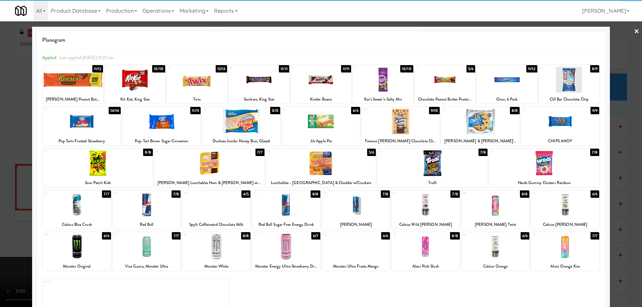
drag, startPoint x: 626, startPoint y: 33, endPoint x: 623, endPoint y: 38, distance: 6.3
click at [626, 33] on div at bounding box center [321, 153] width 642 height 307
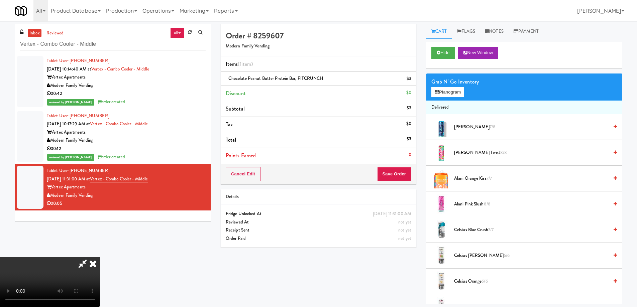
click at [100, 257] on video at bounding box center [50, 282] width 100 height 50
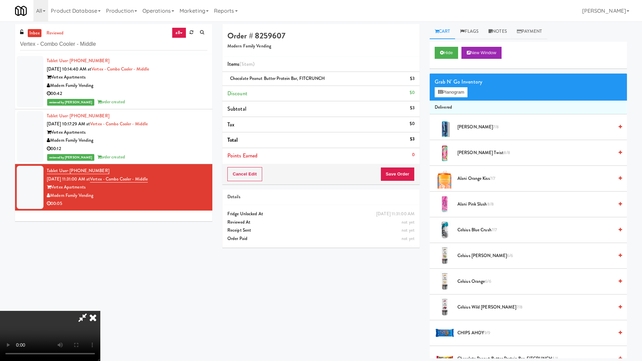
click at [100, 307] on video at bounding box center [50, 336] width 100 height 50
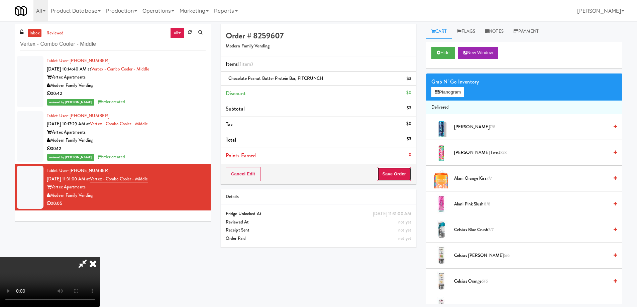
click at [403, 174] on button "Save Order" at bounding box center [394, 174] width 34 height 14
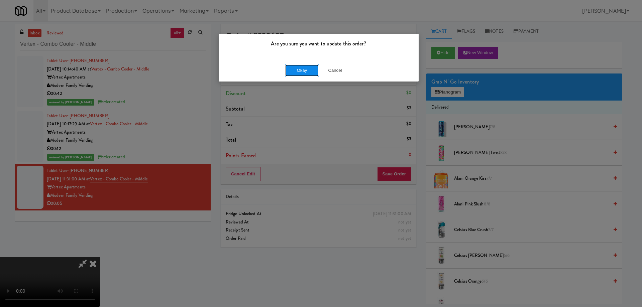
click at [312, 67] on button "Okay" at bounding box center [301, 71] width 33 height 12
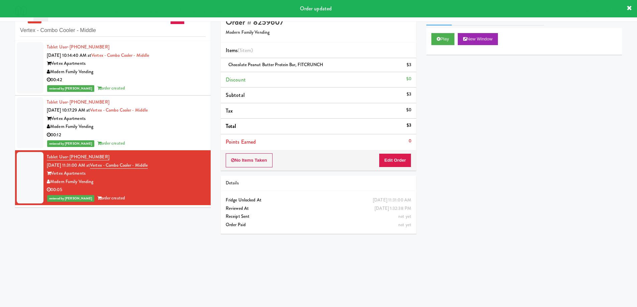
scroll to position [21, 0]
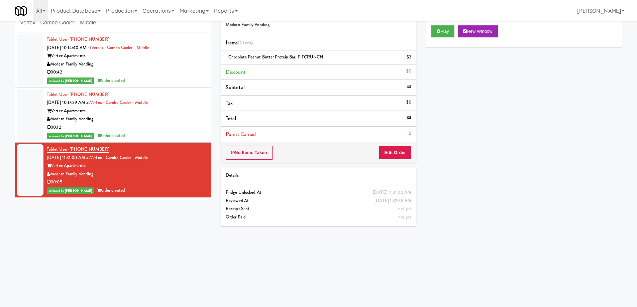
click at [533, 209] on div "Play New Window Primary Flag Clear Flag if unable to determine what was taken o…" at bounding box center [525, 145] width 196 height 251
click at [121, 26] on input "Vertex - Combo Cooler - Middle" at bounding box center [113, 23] width 186 height 12
